Goal: Navigation & Orientation: Find specific page/section

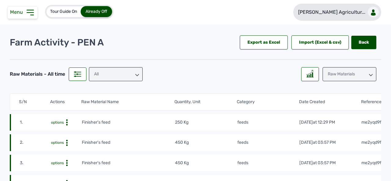
click at [363, 14] on link "[PERSON_NAME] Agricultur..." at bounding box center [338, 12] width 88 height 17
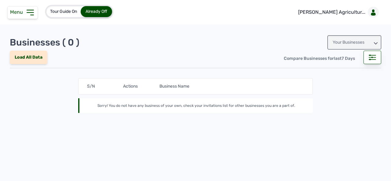
click at [377, 43] on icon at bounding box center [376, 44] width 4 height 2
click at [343, 67] on div "Invitations" at bounding box center [355, 69] width 54 height 11
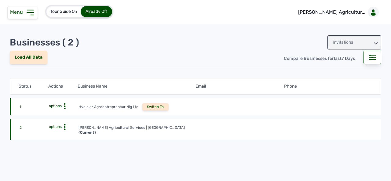
click at [151, 107] on div "Switch To" at bounding box center [155, 106] width 27 height 7
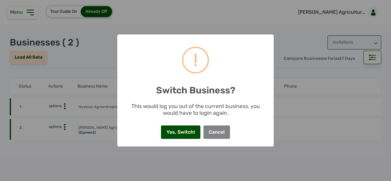
click at [151, 107] on div "This would log you out of the current business, you would have to login again." at bounding box center [195, 108] width 157 height 20
click at [179, 135] on button "Yes, Switch!" at bounding box center [180, 132] width 39 height 13
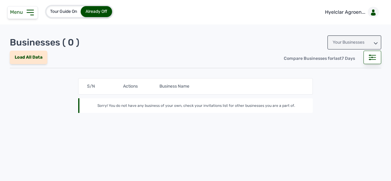
click at [29, 11] on icon at bounding box center [30, 13] width 10 height 10
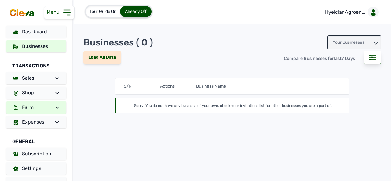
click at [55, 108] on icon at bounding box center [57, 108] width 4 height 2
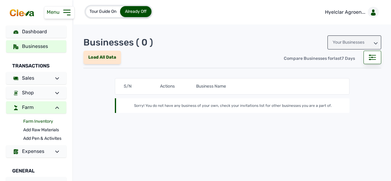
click at [51, 120] on link "Farm Inventory" at bounding box center [44, 121] width 43 height 9
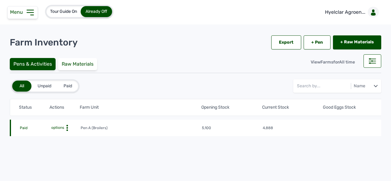
click at [65, 127] on icon at bounding box center [67, 128] width 6 height 6
click at [59, 137] on div "Farm Activities" at bounding box center [57, 137] width 43 height 7
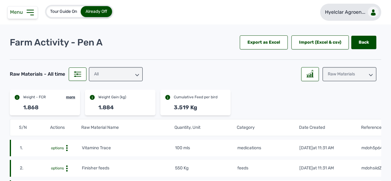
click at [371, 13] on icon at bounding box center [373, 14] width 5 height 3
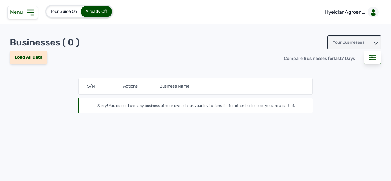
click at [377, 46] on div "Your Businesses" at bounding box center [355, 42] width 54 height 14
click at [350, 70] on div "Invitations" at bounding box center [355, 69] width 54 height 11
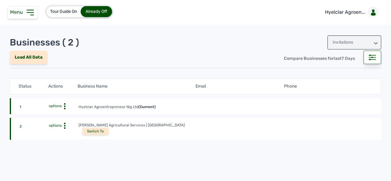
click at [109, 128] on div "Switch To" at bounding box center [95, 131] width 27 height 7
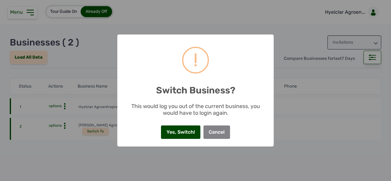
click at [186, 130] on button "Yes, Switch!" at bounding box center [180, 132] width 39 height 13
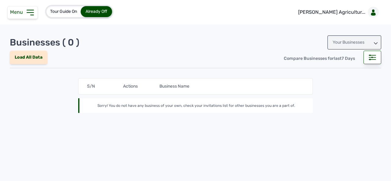
click at [28, 11] on icon at bounding box center [30, 13] width 10 height 10
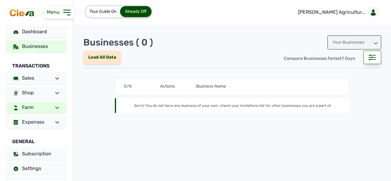
click at [56, 106] on link "Farm" at bounding box center [36, 108] width 60 height 12
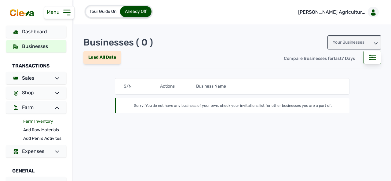
click at [52, 120] on link "Farm Inventory" at bounding box center [44, 121] width 43 height 9
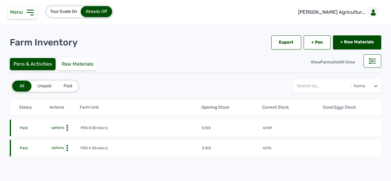
click at [67, 131] on icon at bounding box center [67, 128] width 6 height 6
click at [60, 159] on div "Farm Activities" at bounding box center [57, 157] width 43 height 7
